Goal: Check status: Check status

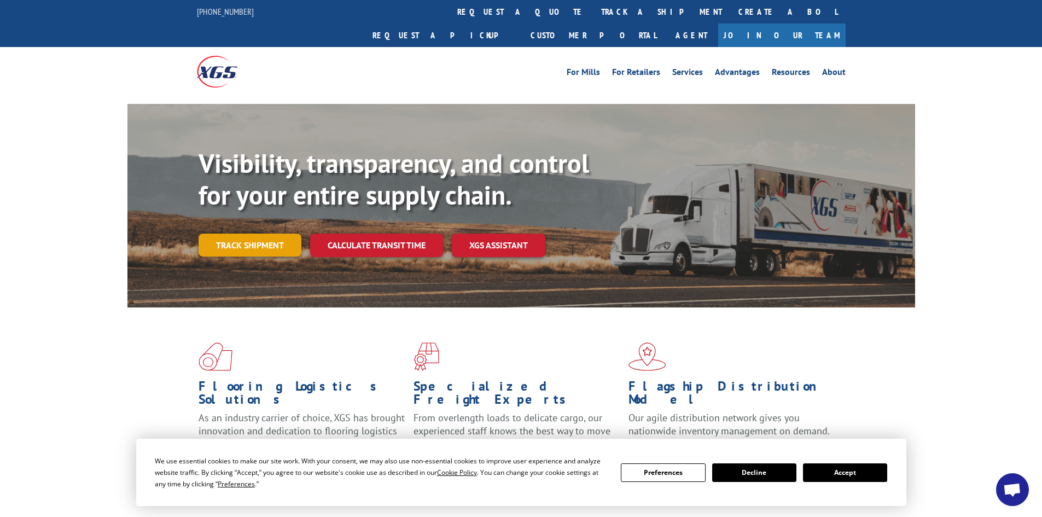
click at [211, 234] on link "Track shipment" at bounding box center [250, 245] width 103 height 23
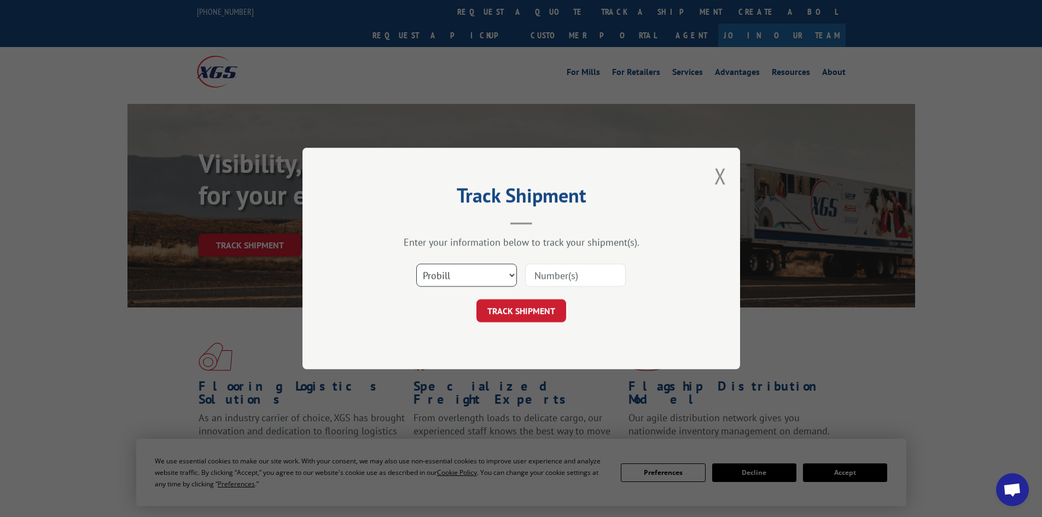
click at [478, 272] on select "Select category... Probill BOL PO" at bounding box center [466, 275] width 101 height 23
select select "po"
click at [416, 264] on select "Select category... Probill BOL PO" at bounding box center [466, 275] width 101 height 23
click at [551, 278] on input at bounding box center [575, 275] width 101 height 23
type input "a10451"
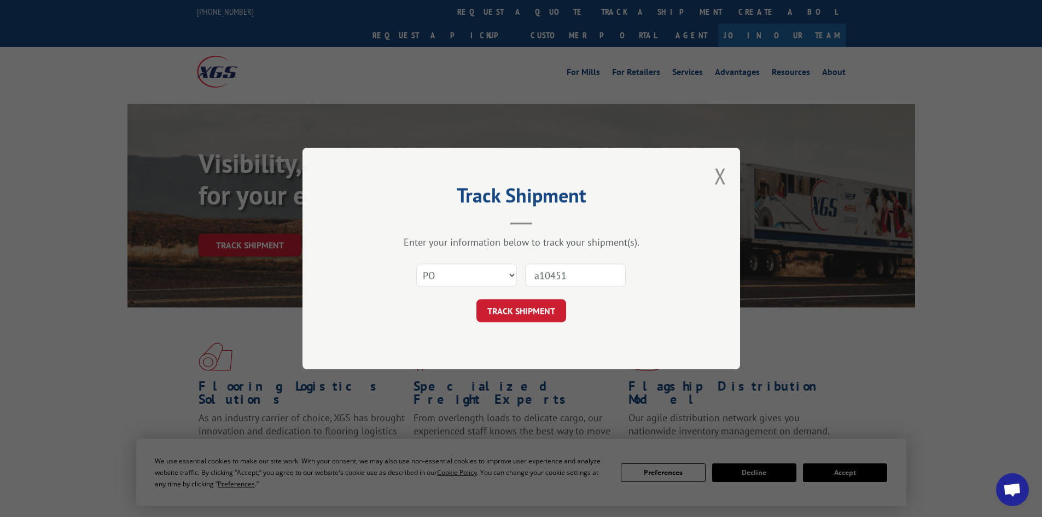
click button "TRACK SHIPMENT" at bounding box center [521, 310] width 90 height 23
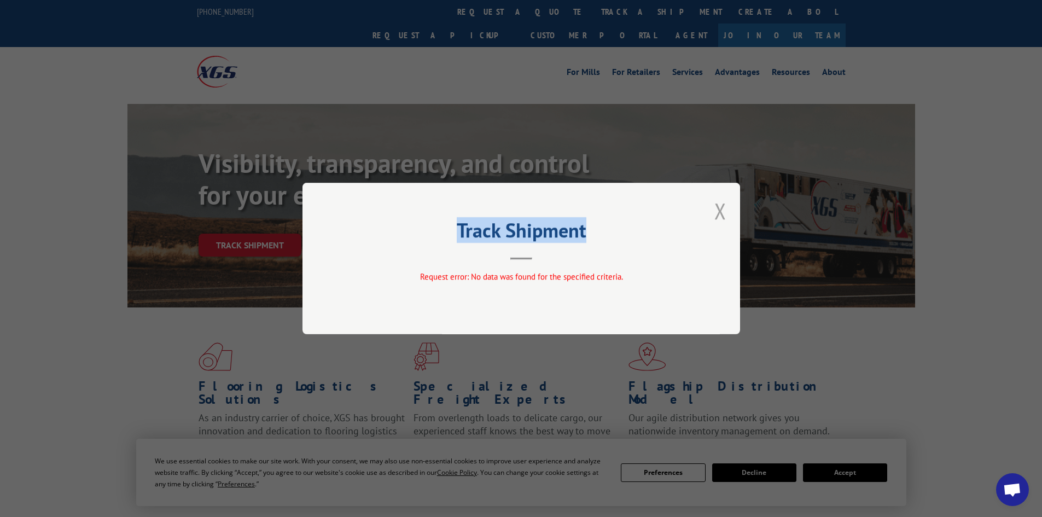
click at [725, 213] on div "Track Shipment Request error: No data was found for the specified criteria." at bounding box center [520, 258] width 437 height 151
click at [721, 213] on button "Close modal" at bounding box center [720, 210] width 12 height 29
